Goal: Task Accomplishment & Management: Use online tool/utility

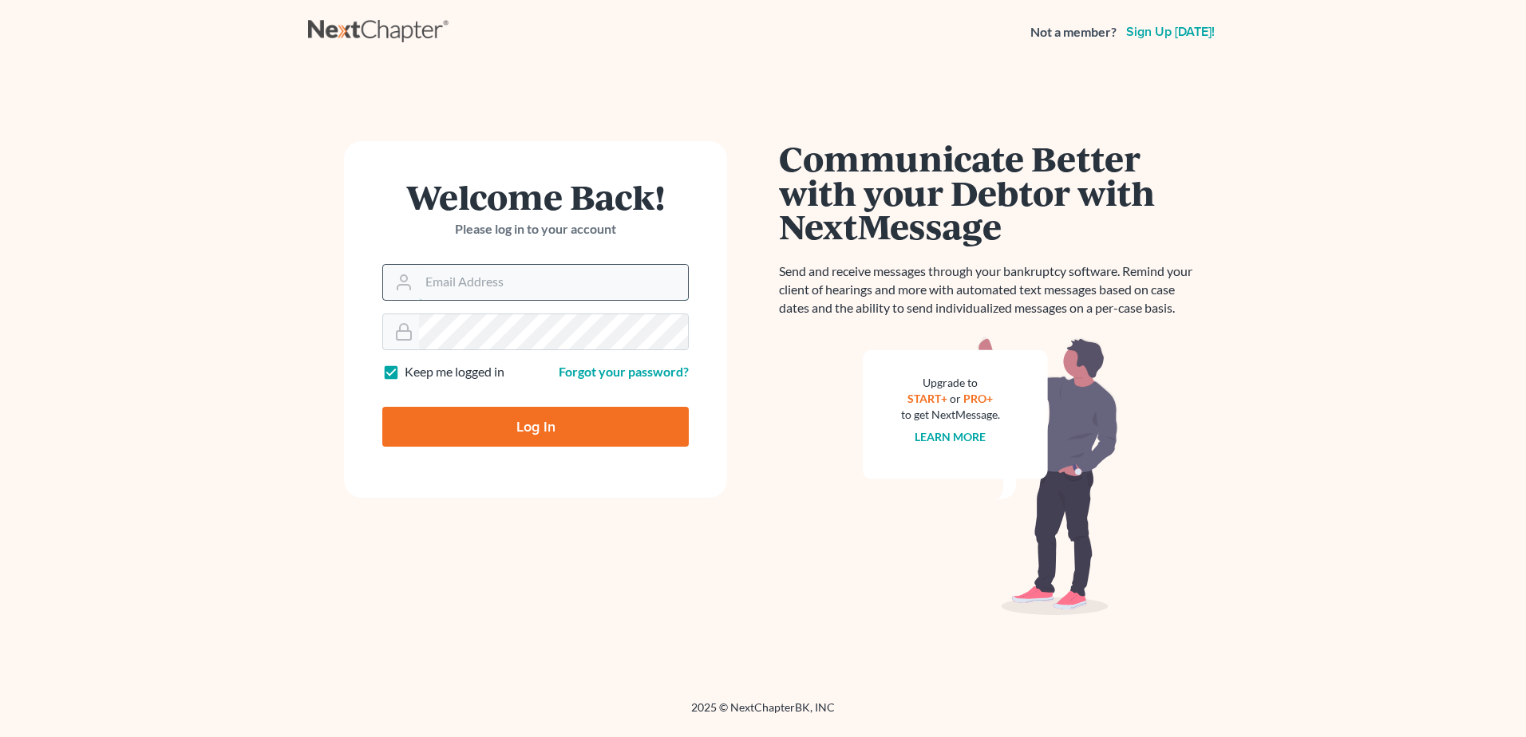
click at [584, 291] on input "Email Address" at bounding box center [553, 282] width 269 height 35
type input "[PERSON_NAME][EMAIL_ADDRESS][DOMAIN_NAME]"
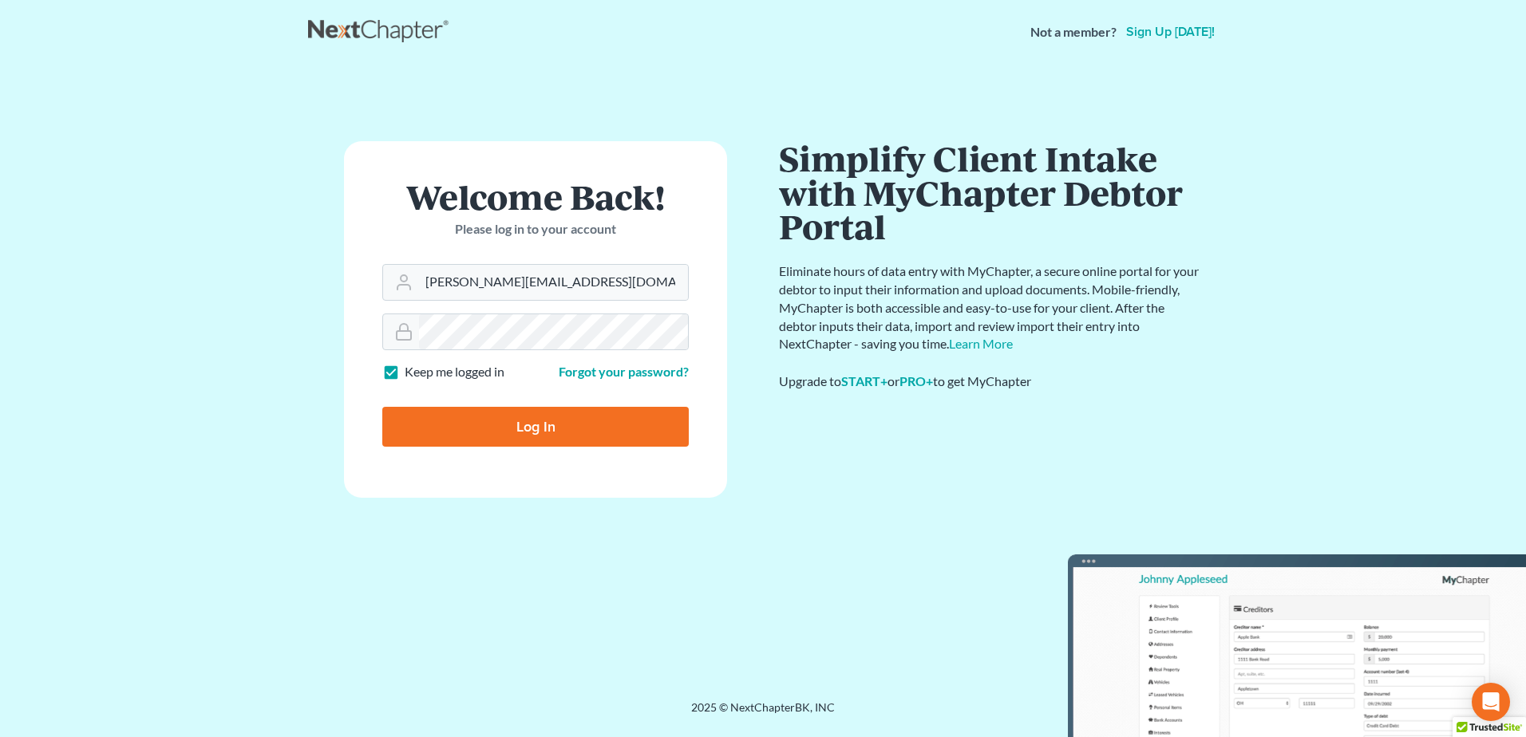
click at [574, 421] on input "Log In" at bounding box center [535, 427] width 306 height 40
type input "Thinking..."
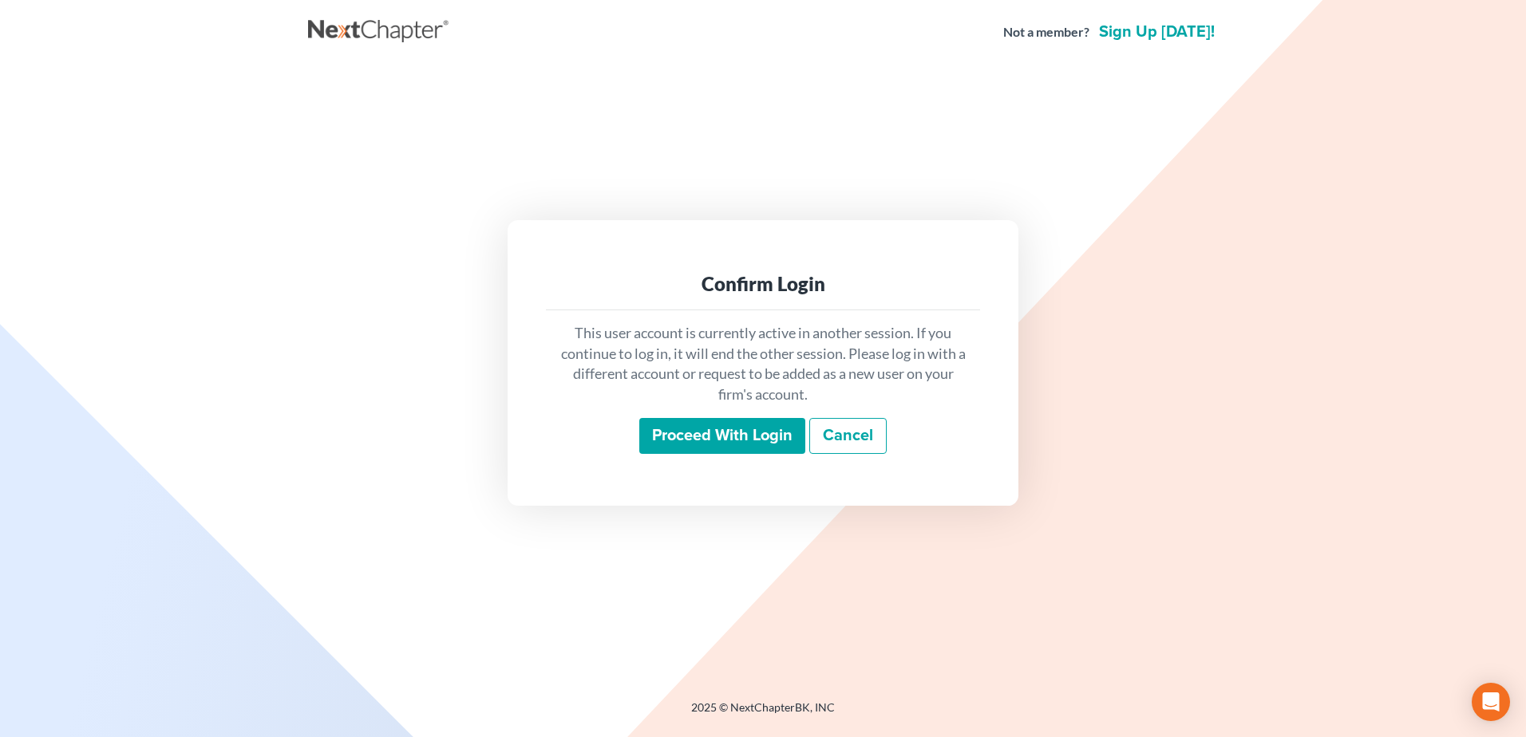
click at [679, 429] on input "Proceed with login" at bounding box center [722, 436] width 166 height 37
